Goal: Task Accomplishment & Management: Complete application form

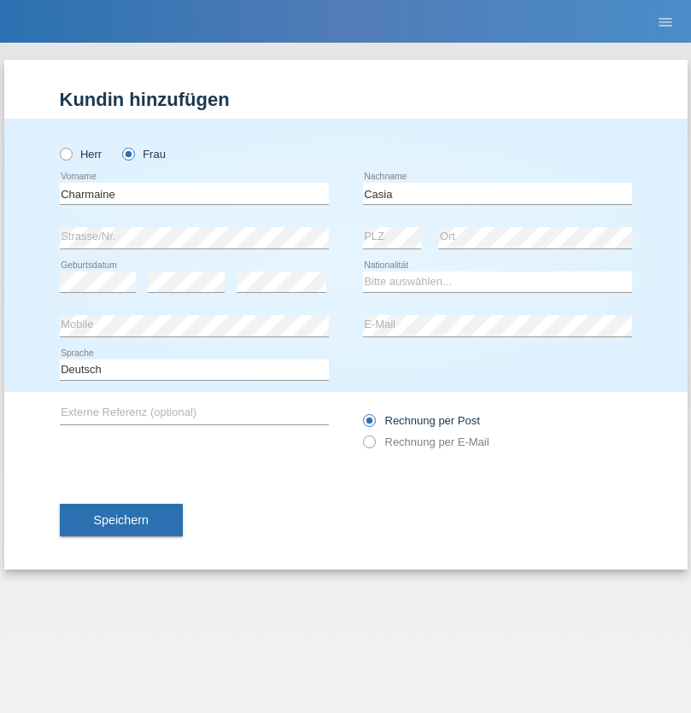
type input "Casia"
select select "CH"
radio input "true"
click at [194, 193] on input "text" at bounding box center [194, 193] width 269 height 21
type input "naime"
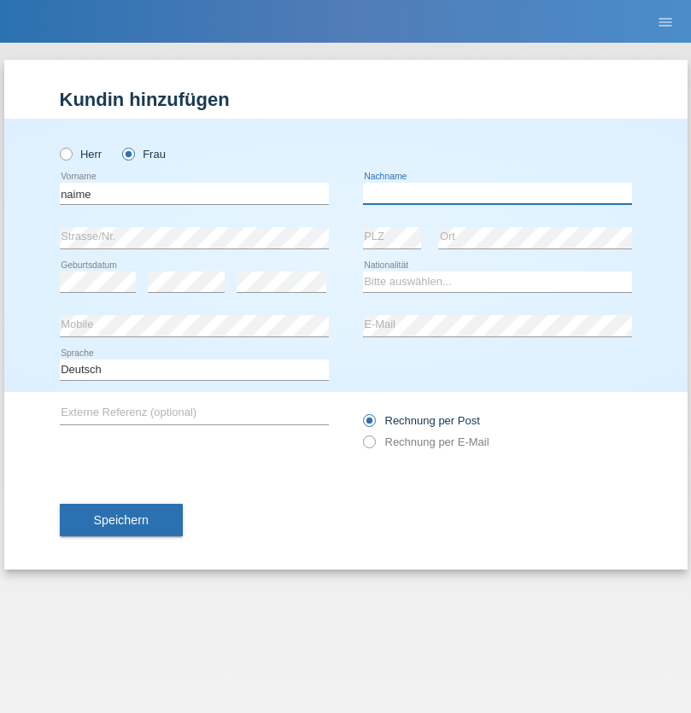
click at [497, 193] on input "text" at bounding box center [497, 193] width 269 height 21
type input "llugiqi"
select select "CH"
radio input "true"
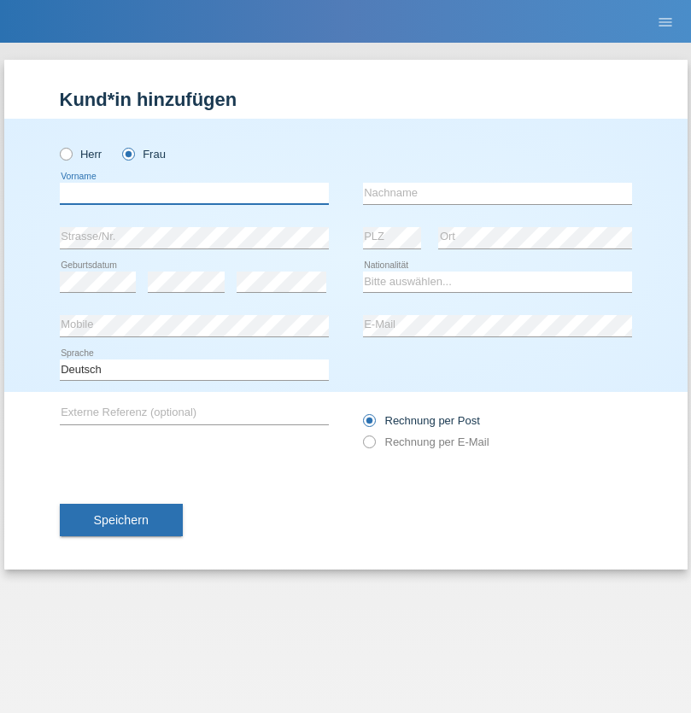
click at [194, 193] on input "text" at bounding box center [194, 193] width 269 height 21
type input "Shanas"
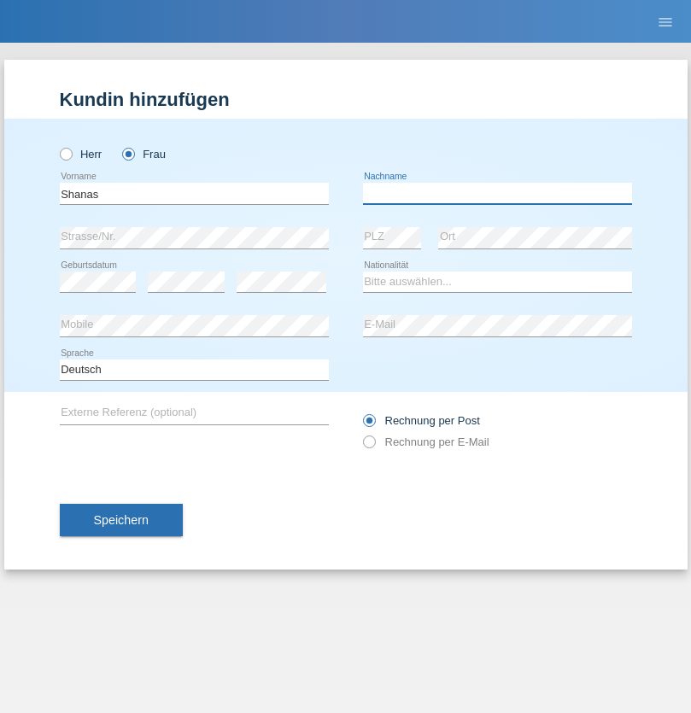
click at [497, 193] on input "text" at bounding box center [497, 193] width 269 height 21
type input "Baranati"
select select "CH"
radio input "true"
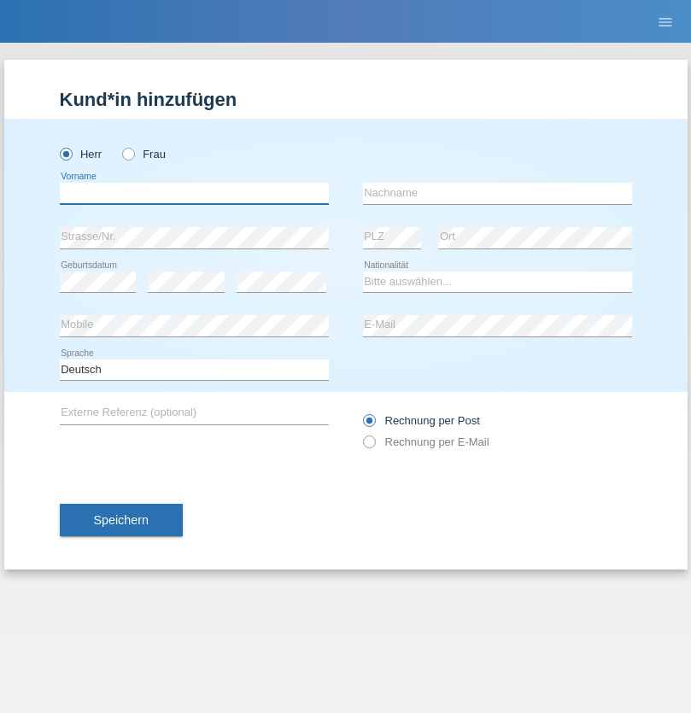
click at [194, 193] on input "text" at bounding box center [194, 193] width 269 height 21
type input "[PERSON_NAME]"
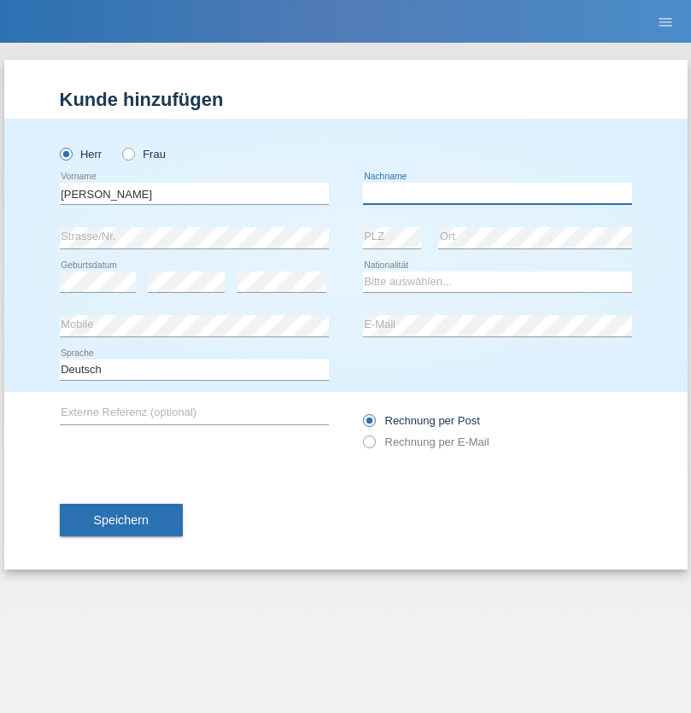
click at [497, 193] on input "text" at bounding box center [497, 193] width 269 height 21
type input "[PERSON_NAME]"
select select "PL"
select select "C"
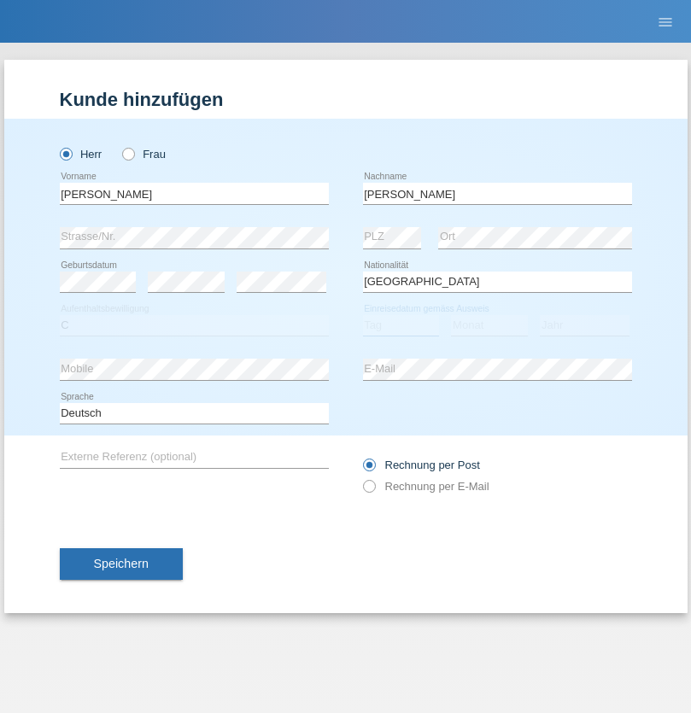
select select "11"
select select "01"
select select "2007"
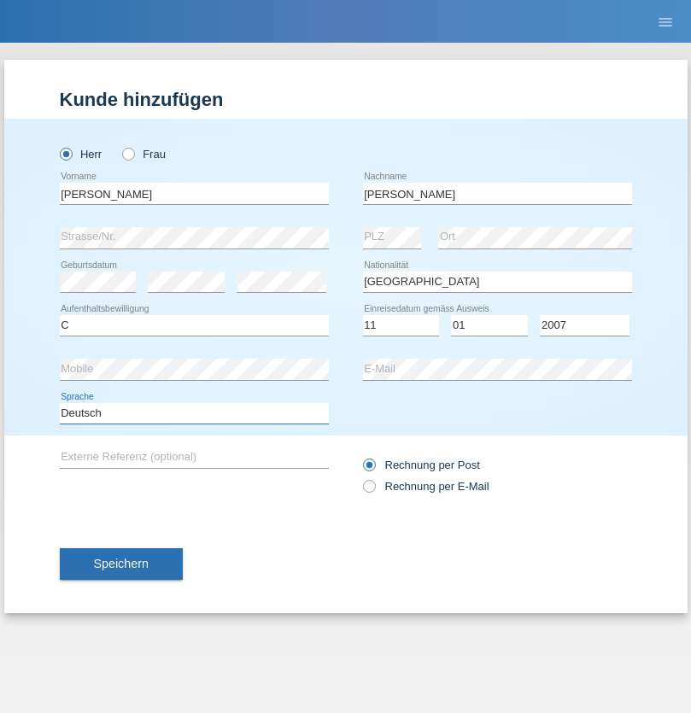
select select "en"
